Goal: Task Accomplishment & Management: Complete application form

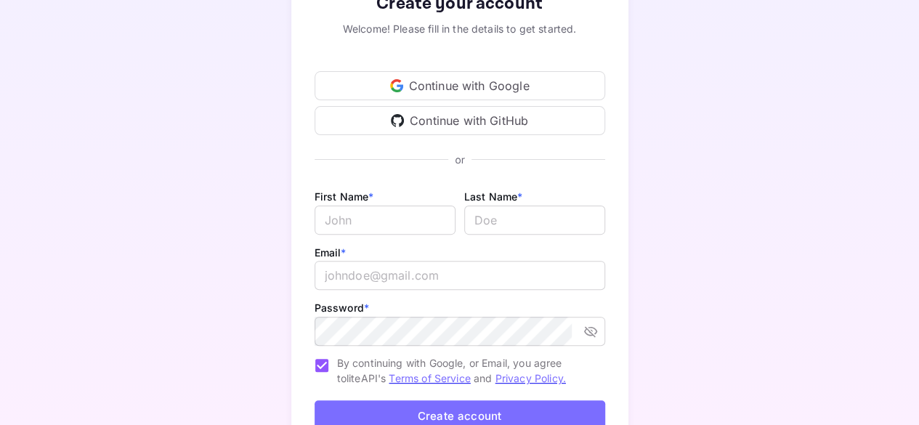
scroll to position [145, 0]
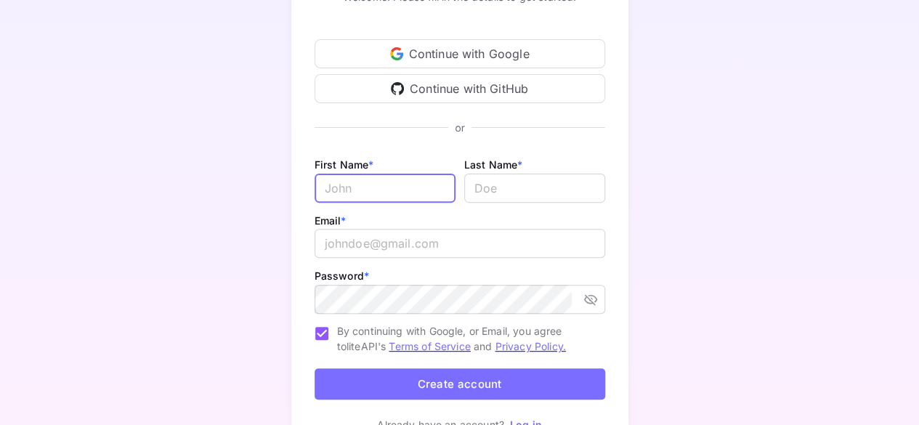
click at [434, 185] on input "Email *" at bounding box center [385, 188] width 141 height 29
type input "[PERSON_NAME]"
drag, startPoint x: 510, startPoint y: 169, endPoint x: 498, endPoint y: 182, distance: 18.0
click at [498, 182] on div "Last Name * ​" at bounding box center [534, 178] width 141 height 47
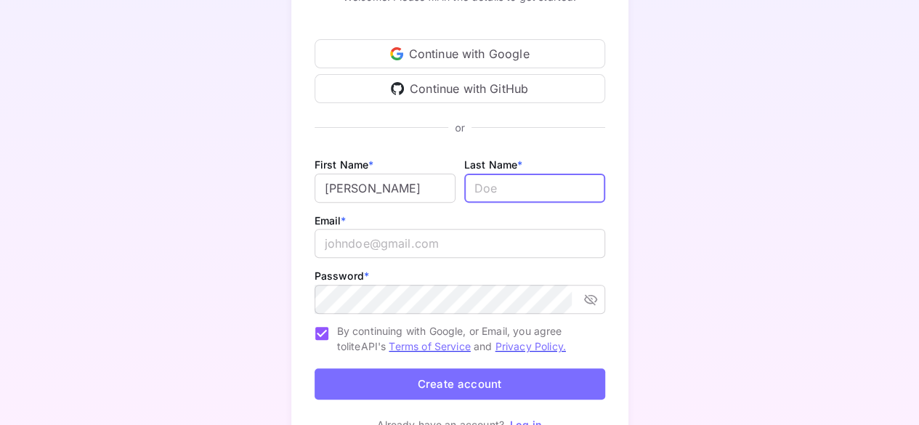
click at [498, 182] on input "lastName" at bounding box center [534, 188] width 141 height 29
type input "oscar"
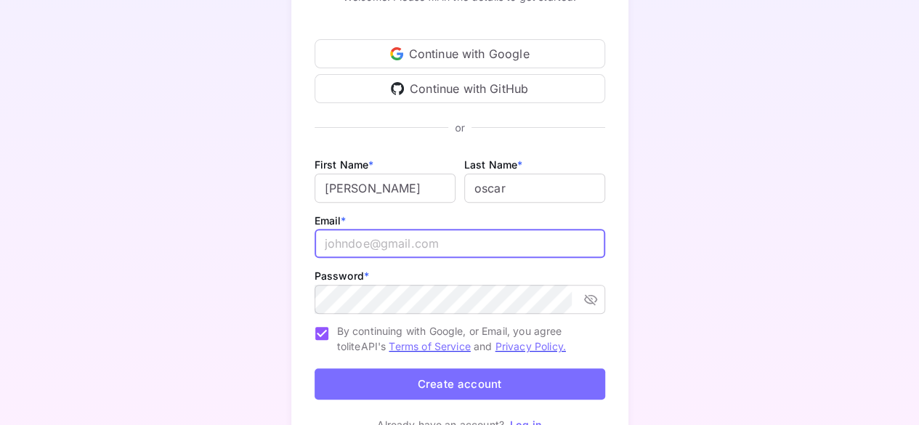
click at [419, 243] on input "email" at bounding box center [460, 243] width 291 height 29
paste input "[PERSON_NAME][EMAIL_ADDRESS][DOMAIN_NAME]"
type input "[PERSON_NAME][EMAIL_ADDRESS][DOMAIN_NAME]"
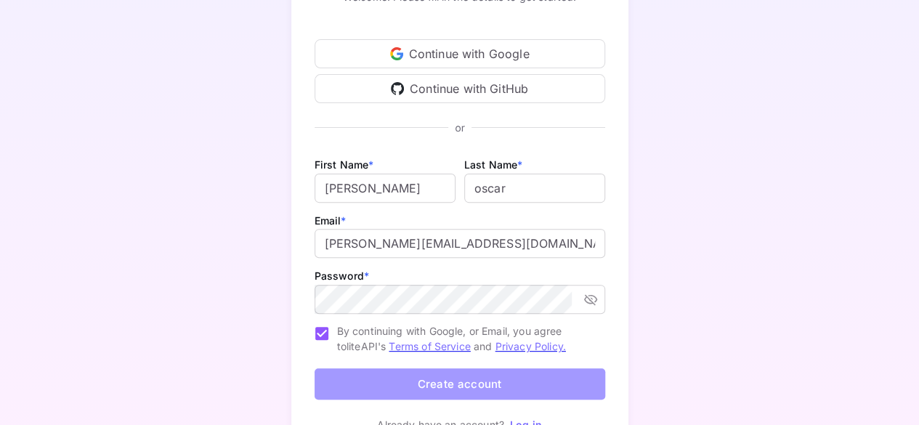
click at [337, 374] on button "Create account" at bounding box center [460, 383] width 291 height 31
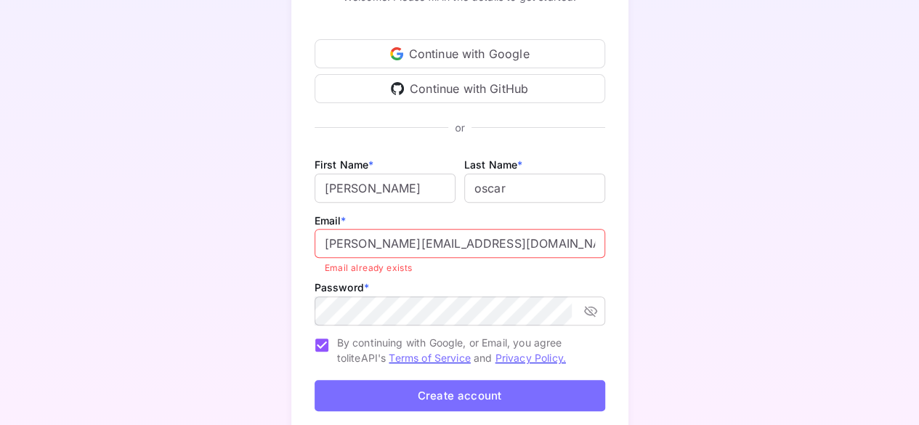
click at [331, 244] on input "[PERSON_NAME][EMAIL_ADDRESS][DOMAIN_NAME]" at bounding box center [460, 243] width 291 height 29
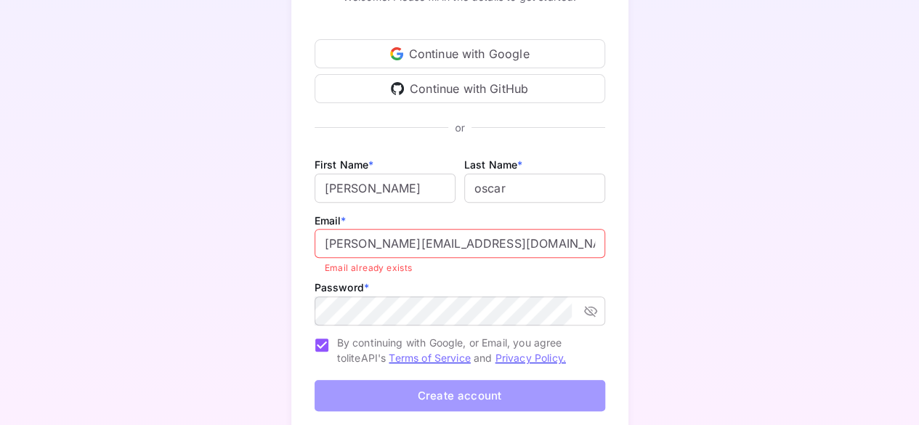
click at [426, 389] on button "Create account" at bounding box center [460, 395] width 291 height 31
